Goal: Information Seeking & Learning: Learn about a topic

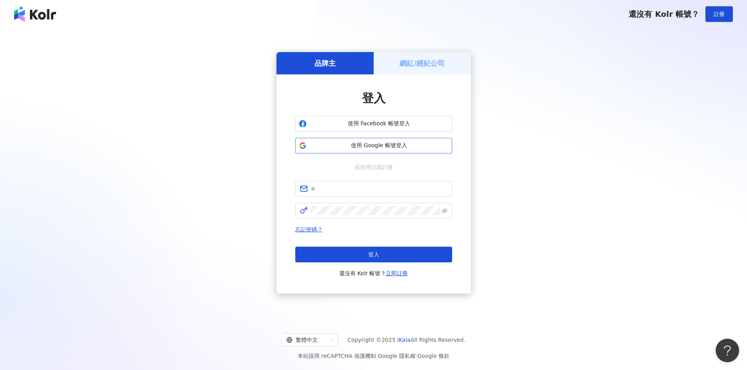
click at [382, 144] on span "使用 Google 帳號登入" at bounding box center [379, 146] width 139 height 8
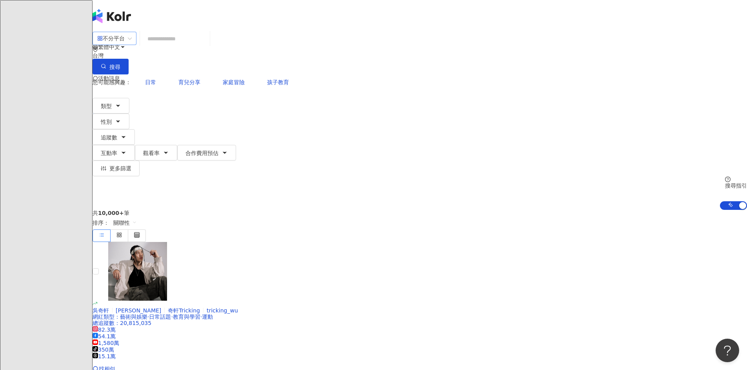
click at [132, 44] on span "不分平台" at bounding box center [114, 38] width 34 height 13
click at [223, 82] on div "Instagram" at bounding box center [209, 80] width 39 height 9
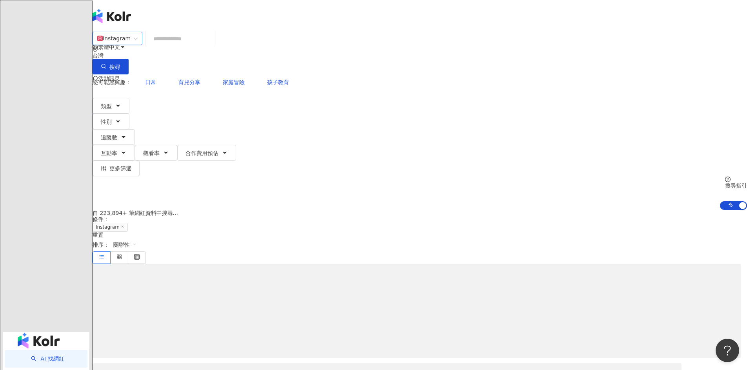
click at [212, 46] on input "search" at bounding box center [181, 38] width 64 height 15
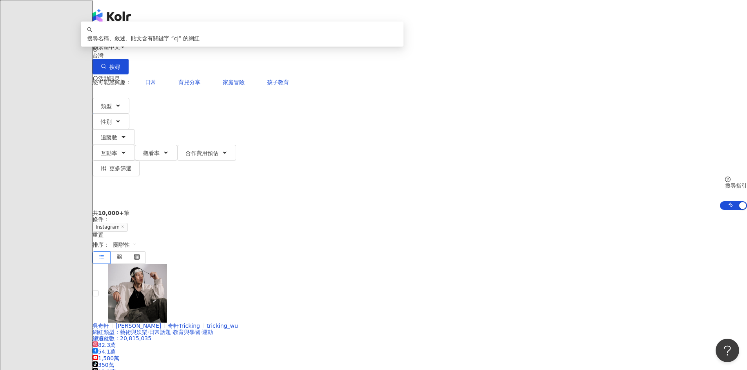
type input "*"
type input "*******"
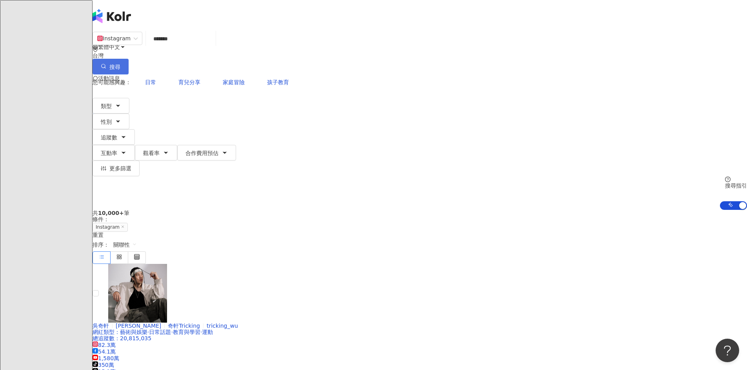
click at [120, 64] on span "搜尋" at bounding box center [114, 67] width 11 height 6
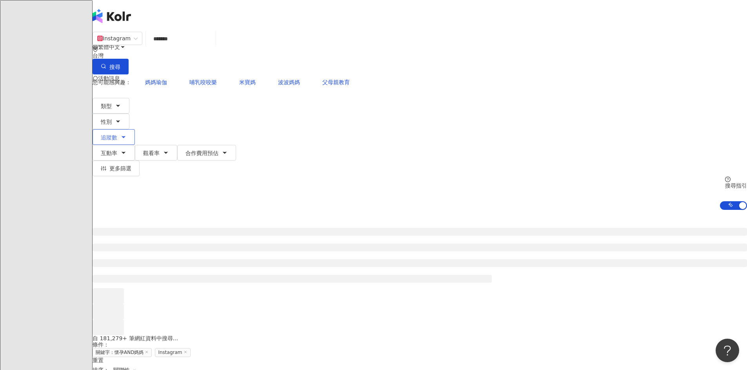
click at [117, 134] on span "追蹤數" at bounding box center [109, 137] width 16 height 6
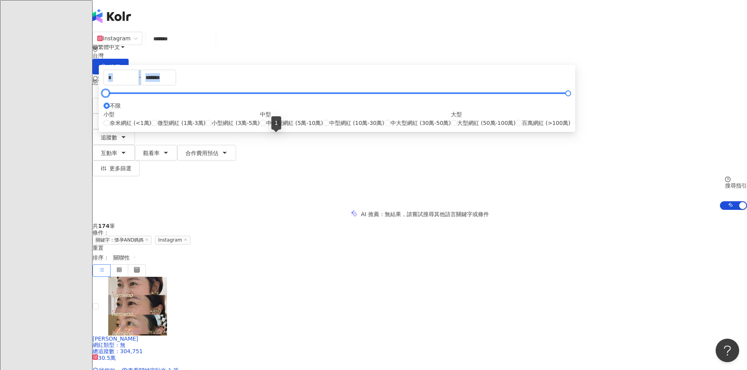
drag, startPoint x: 277, startPoint y: 138, endPoint x: 265, endPoint y: 122, distance: 20.2
click at [265, 122] on div "* - ******* 不限 小型 奈米網紅 (<1萬) 微型網紅 (1萬-3萬) 小型網紅 (3萬-5萬) 中型 中小型網紅 (5萬-10萬) 中型網紅 (…" at bounding box center [337, 98] width 476 height 67
click at [138, 85] on input "*" at bounding box center [121, 77] width 34 height 15
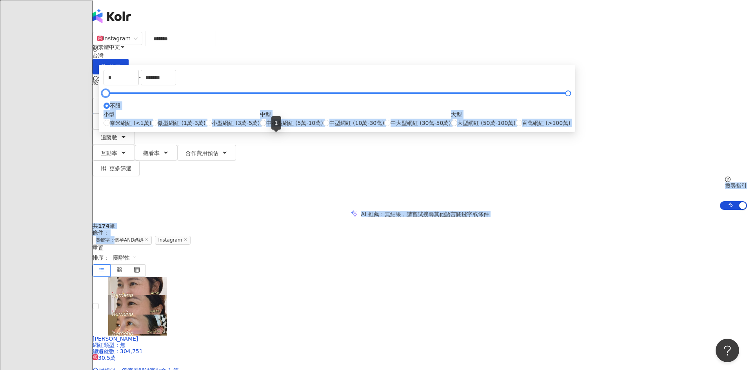
drag, startPoint x: 276, startPoint y: 136, endPoint x: 254, endPoint y: 140, distance: 22.2
click at [121, 110] on label "不限" at bounding box center [111, 106] width 17 height 9
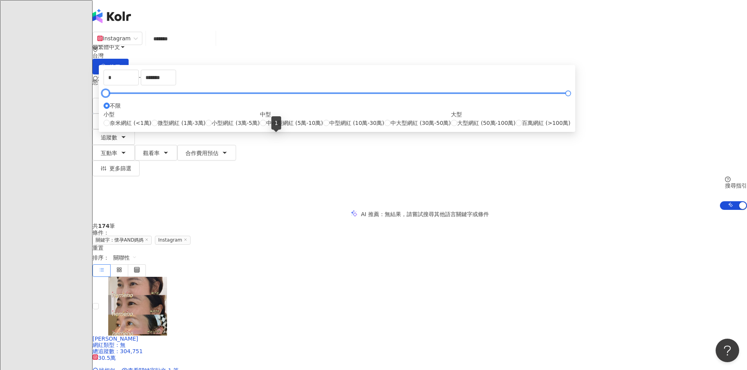
click at [108, 96] on div at bounding box center [105, 93] width 4 height 4
click at [138, 85] on input "*" at bounding box center [121, 77] width 34 height 15
drag, startPoint x: 314, startPoint y: 123, endPoint x: 243, endPoint y: 131, distance: 72.1
type input "*"
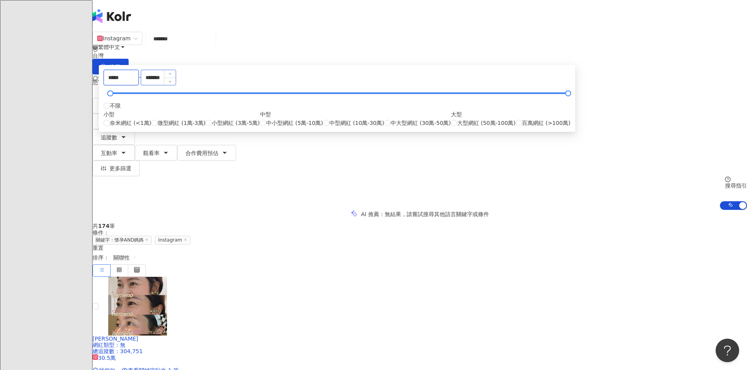
type input "*****"
drag, startPoint x: 414, startPoint y: 120, endPoint x: 365, endPoint y: 118, distance: 49.0
click at [365, 118] on div "***** - ******* 不限 小型 奈米網紅 (<1萬) 微型網紅 (1萬-3萬) 小型網紅 (3萬-5萬) 中型 中小型網紅 (5萬-10萬) 中型…" at bounding box center [336, 99] width 467 height 58
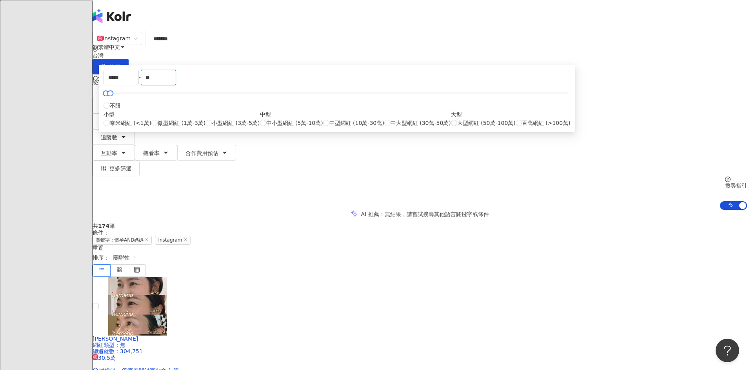
type input "*"
type input "*****"
click at [538, 223] on div "共 174 筆 條件 ： 關鍵字：懷孕AND媽媽 Instagram 重置 排序： 關聯性" at bounding box center [420, 250] width 654 height 54
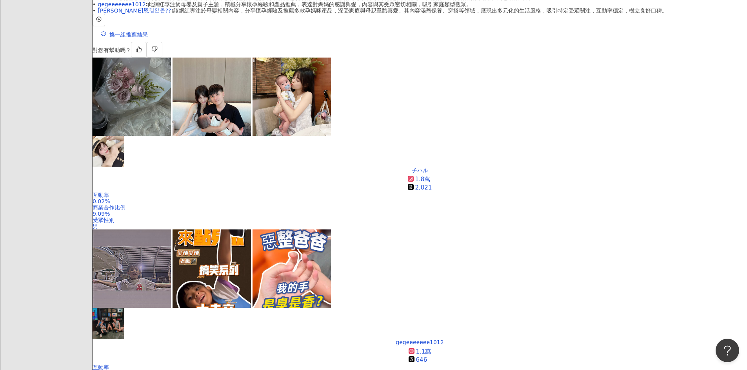
scroll to position [235, 0]
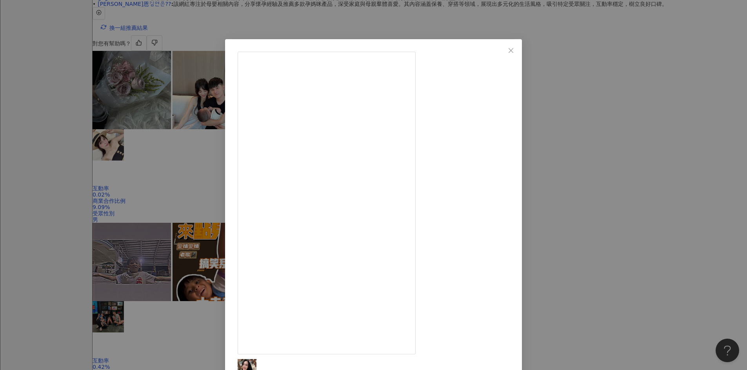
click at [696, 198] on div "[PERSON_NAME] [DATE] 把無聊的育兒拍成「電影預告」😂 音樂決定一切 #娘娘教你育兒 #媽媽 #媽媽日常 #媽媽視角 #爸爸 #新手媽媽 #…" at bounding box center [373, 185] width 747 height 370
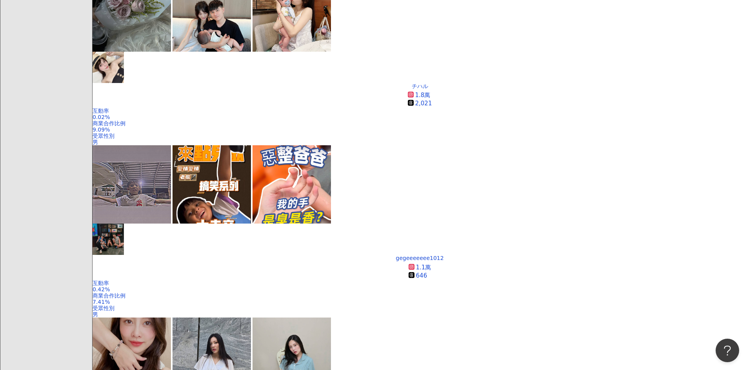
scroll to position [314, 0]
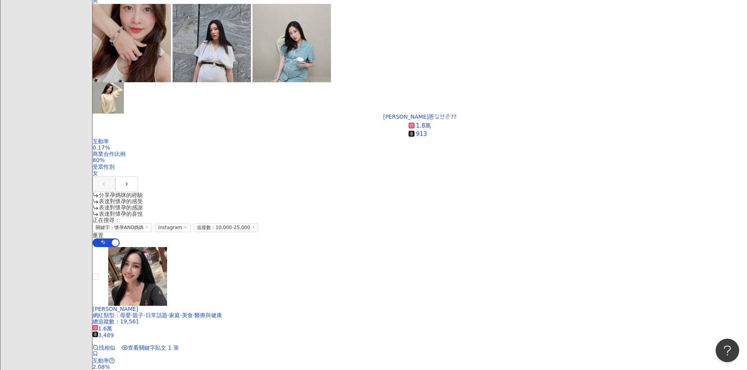
scroll to position [627, 0]
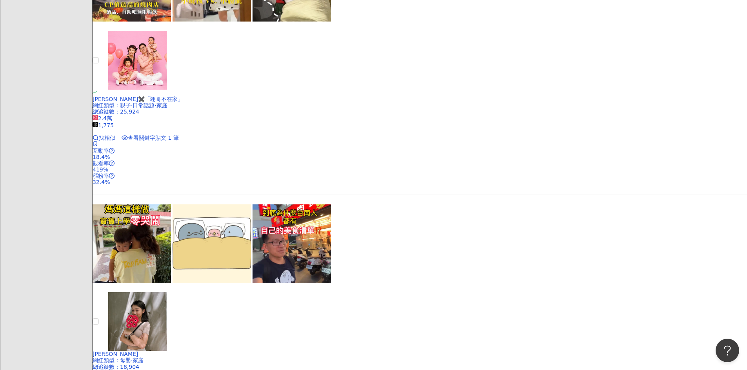
scroll to position [1619, 0]
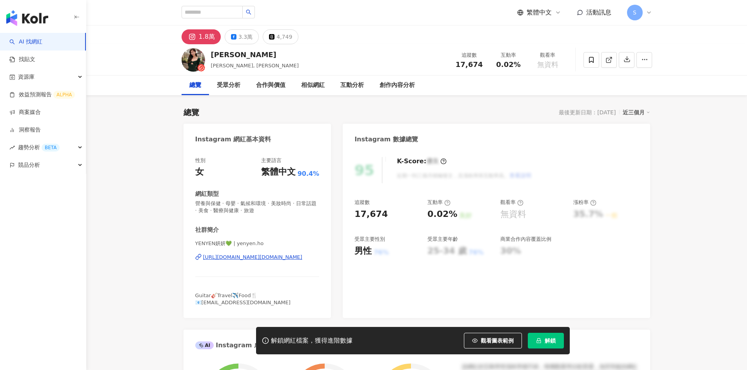
click at [276, 254] on div "https://www.instagram.com/yenyen.ho/" at bounding box center [252, 257] width 99 height 7
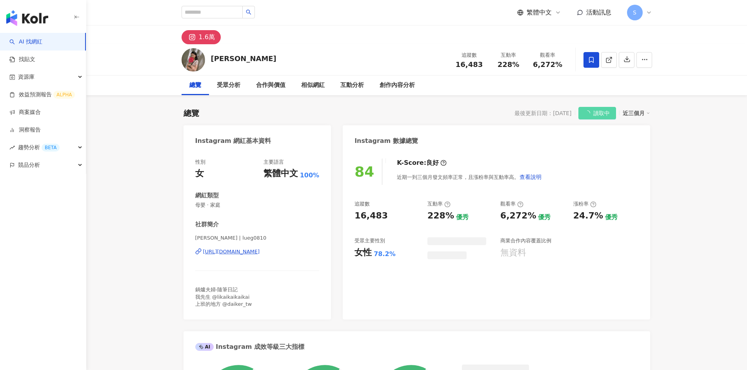
click at [260, 256] on div "https://www.instagram.com/lueg0810/" at bounding box center [231, 252] width 57 height 7
